Goal: Task Accomplishment & Management: Manage account settings

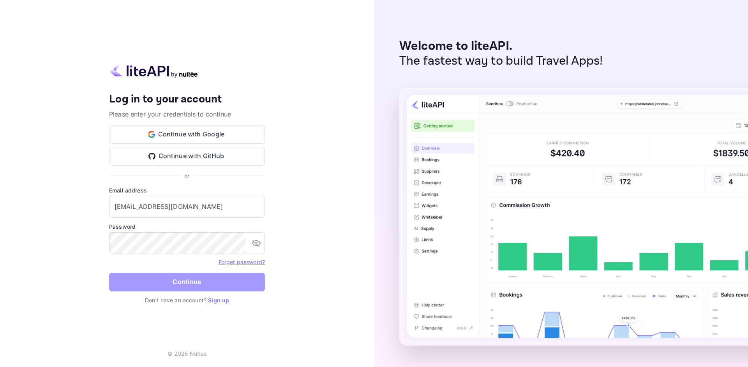
click at [215, 285] on button "Continue" at bounding box center [187, 282] width 156 height 19
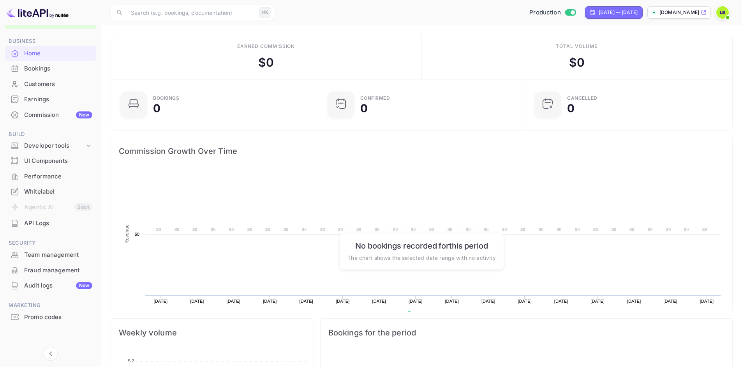
scroll to position [24, 0]
click at [52, 311] on div "Promo codes" at bounding box center [51, 315] width 92 height 15
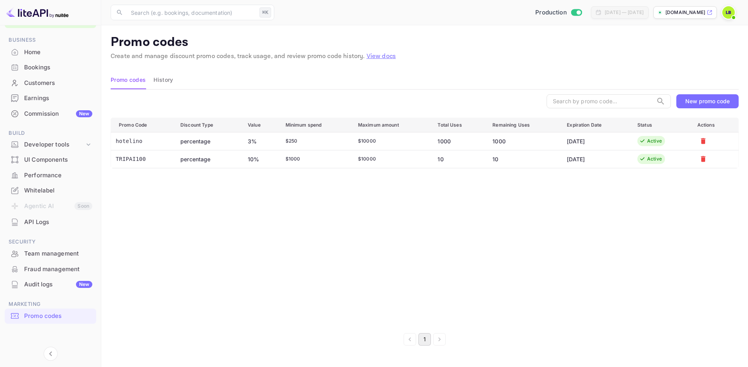
click at [699, 103] on div "New promo code" at bounding box center [707, 101] width 44 height 7
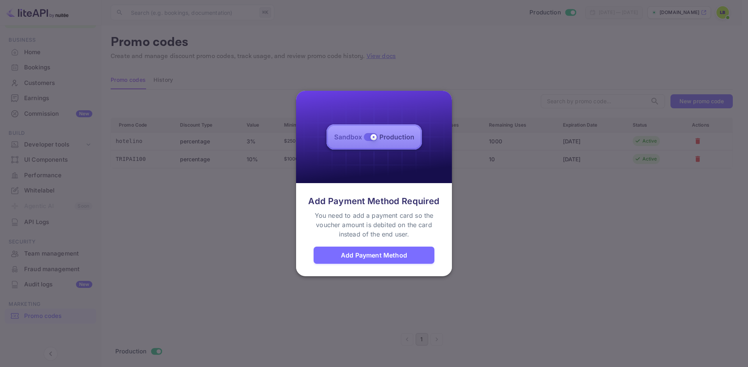
click at [489, 241] on div at bounding box center [374, 183] width 748 height 367
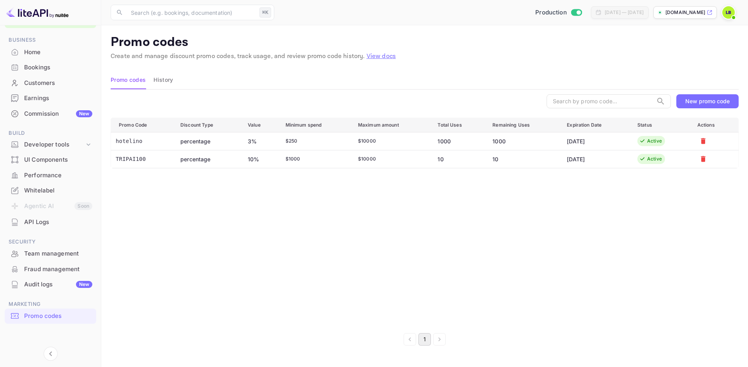
click at [709, 102] on div "New promo code" at bounding box center [707, 101] width 44 height 7
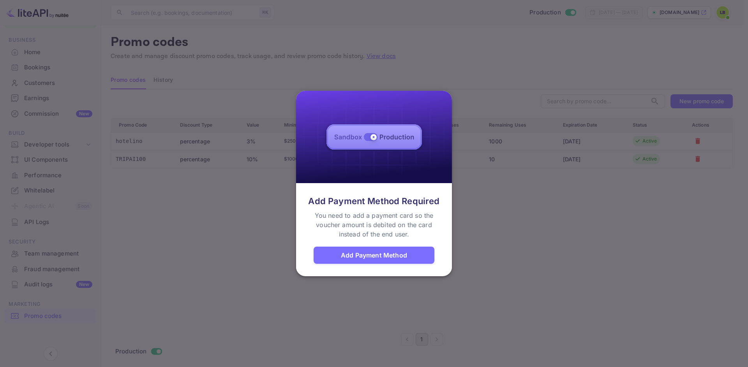
click at [485, 250] on div at bounding box center [374, 183] width 748 height 367
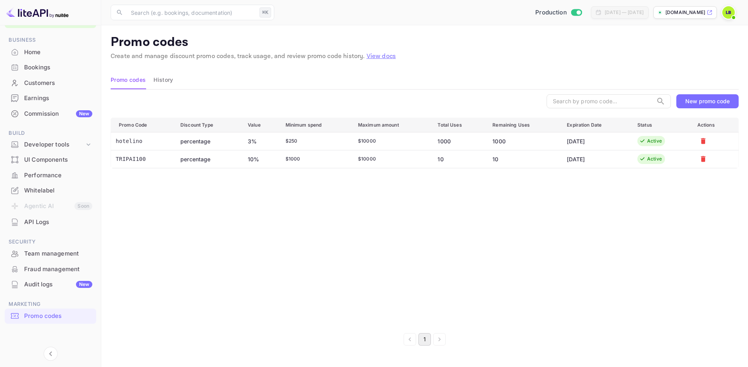
click at [43, 190] on div "Whitelabel" at bounding box center [58, 190] width 68 height 9
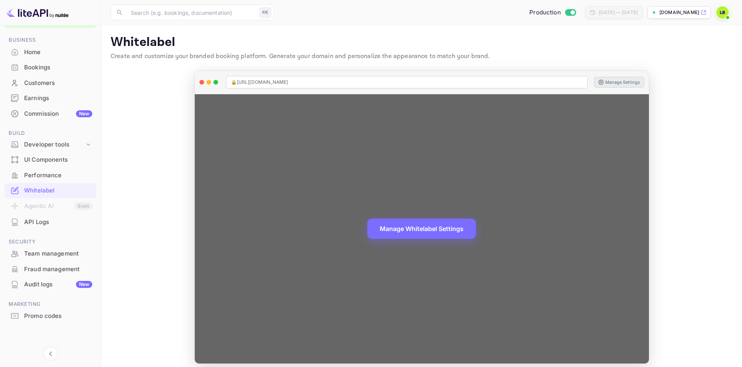
click at [612, 82] on button "Manage Settings" at bounding box center [619, 82] width 50 height 11
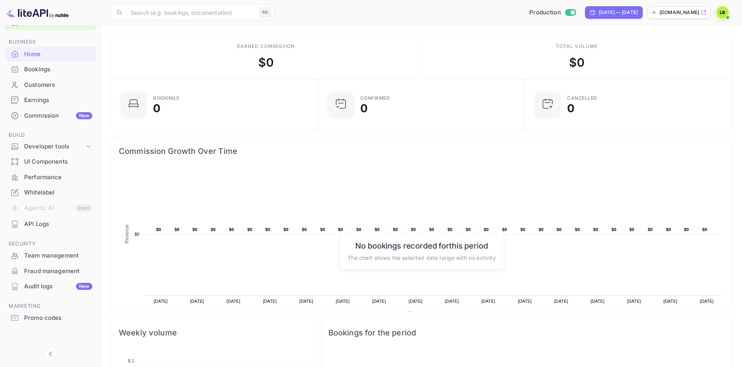
scroll to position [24, 0]
click at [53, 192] on div "Whitelabel" at bounding box center [58, 190] width 68 height 9
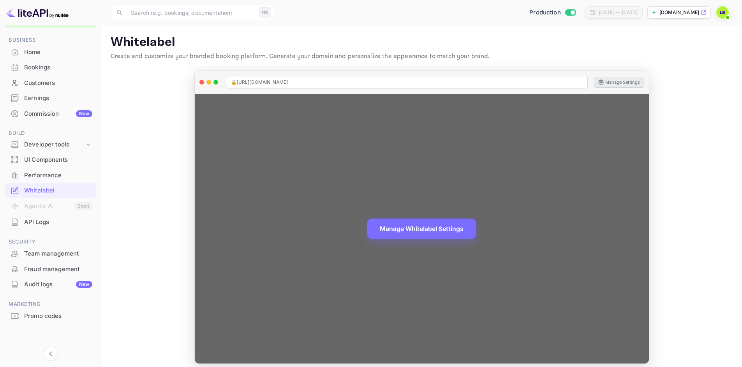
click at [616, 82] on button "Manage Settings" at bounding box center [619, 82] width 50 height 11
